Goal: Information Seeking & Learning: Learn about a topic

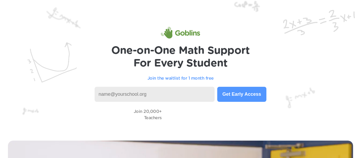
click at [164, 98] on input at bounding box center [155, 94] width 120 height 15
type input "inspiration mountain"
click at [259, 93] on button "Get Early Access" at bounding box center [241, 94] width 49 height 15
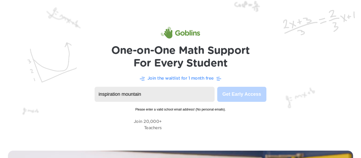
click at [256, 86] on img at bounding box center [180, 71] width 361 height 143
click at [133, 125] on div "Join 20,000+ Teachers" at bounding box center [181, 124] width 340 height 15
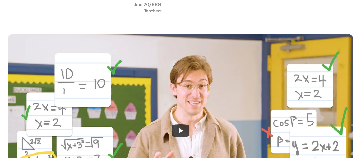
scroll to position [116, 0]
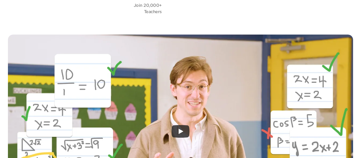
click at [172, 126] on icon "Play" at bounding box center [180, 131] width 18 height 13
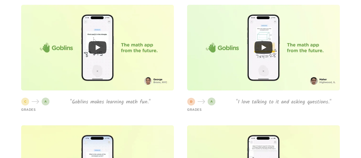
scroll to position [1393, 0]
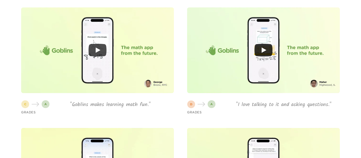
click at [97, 55] on icon "Play" at bounding box center [97, 50] width 18 height 13
click at [281, 32] on div at bounding box center [263, 50] width 153 height 86
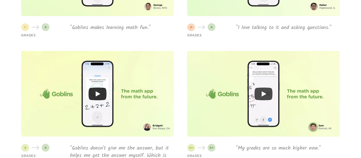
scroll to position [1474, 0]
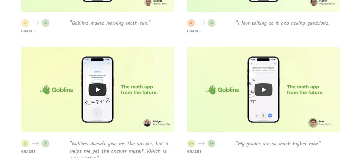
click at [99, 93] on icon "Play" at bounding box center [97, 89] width 18 height 13
click at [257, 90] on icon "Play" at bounding box center [263, 89] width 18 height 13
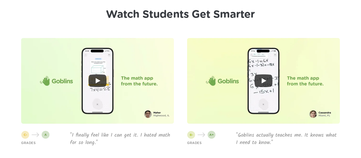
scroll to position [1243, 0]
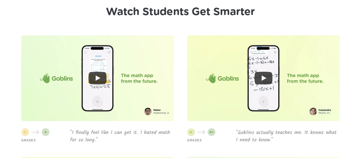
click at [266, 79] on icon "Play" at bounding box center [263, 78] width 18 height 13
click at [96, 77] on icon "Play" at bounding box center [98, 78] width 5 height 5
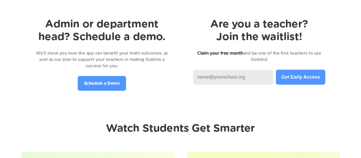
scroll to position [1124, 0]
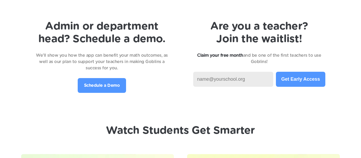
click at [251, 77] on input at bounding box center [233, 79] width 80 height 15
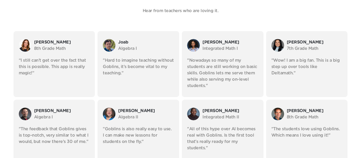
scroll to position [943, 0]
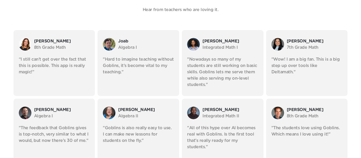
type input "ins"
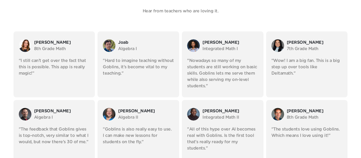
scroll to position [941, 0]
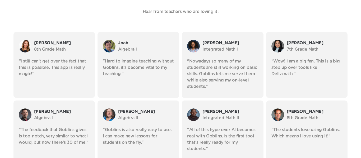
click at [210, 57] on div "[PERSON_NAME] Integrated Math I "Nowadays so many of my students are still work…" at bounding box center [223, 65] width 82 height 66
click at [196, 46] on img at bounding box center [193, 46] width 13 height 13
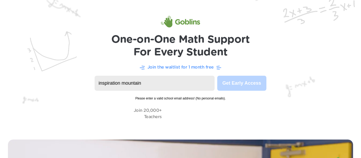
scroll to position [0, 0]
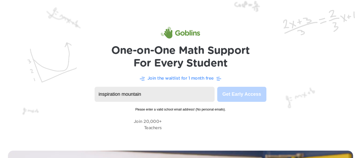
click at [208, 95] on input "inspiration mountain" at bounding box center [155, 94] width 120 height 15
click at [164, 74] on img at bounding box center [180, 71] width 361 height 143
click at [167, 77] on p "Join the waitlist for 1 month free" at bounding box center [180, 78] width 66 height 6
click at [169, 80] on p "Join the waitlist for 1 month free" at bounding box center [180, 78] width 66 height 6
